Goal: Transaction & Acquisition: Subscribe to service/newsletter

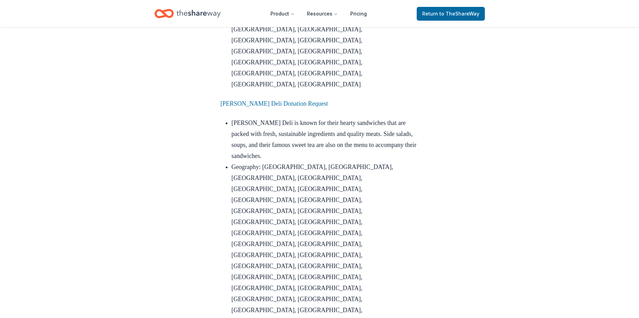
scroll to position [1548, 0]
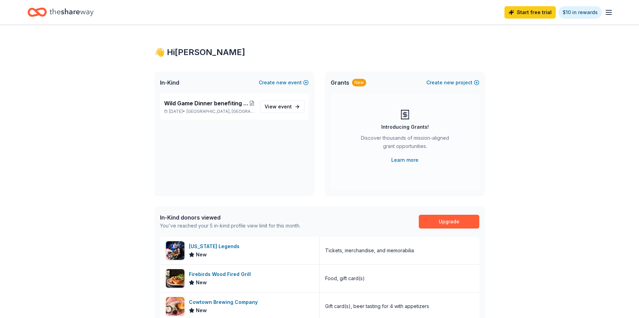
click at [60, 12] on icon "Home" at bounding box center [72, 12] width 44 height 14
click at [281, 109] on span "event" at bounding box center [285, 107] width 14 height 6
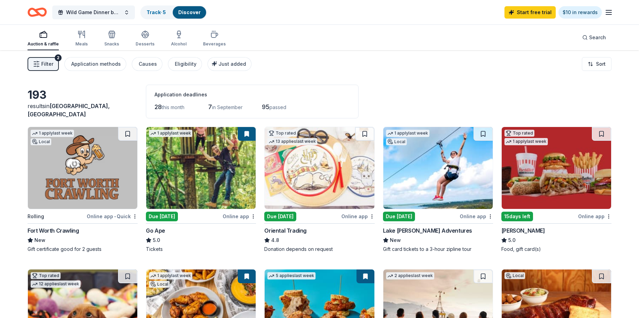
click at [561, 182] on img at bounding box center [556, 168] width 109 height 82
click at [160, 13] on link "Track · 5" at bounding box center [156, 12] width 19 height 6
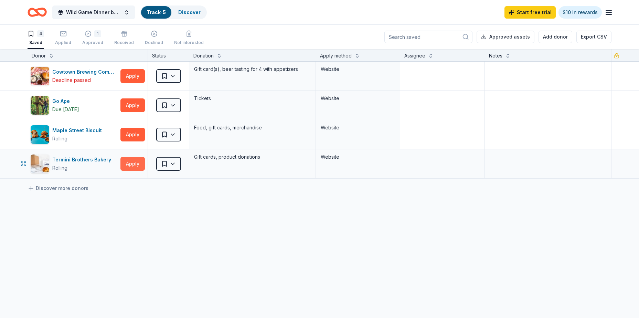
click at [132, 163] on button "Apply" at bounding box center [132, 164] width 24 height 14
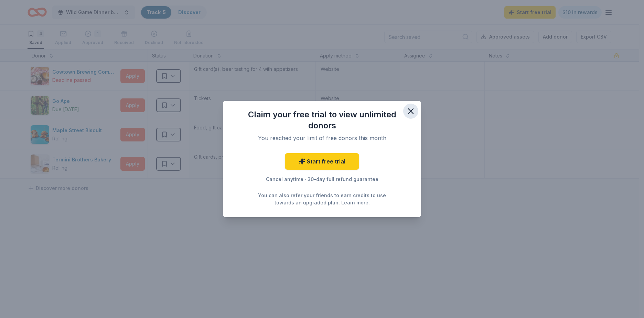
click at [412, 112] on icon "button" at bounding box center [410, 111] width 5 height 5
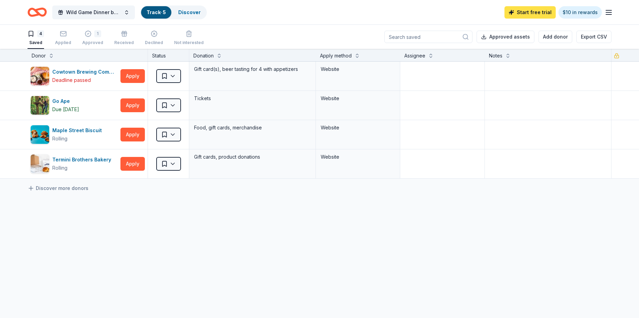
click at [537, 14] on link "Start free trial" at bounding box center [529, 12] width 51 height 12
